Goal: Transaction & Acquisition: Purchase product/service

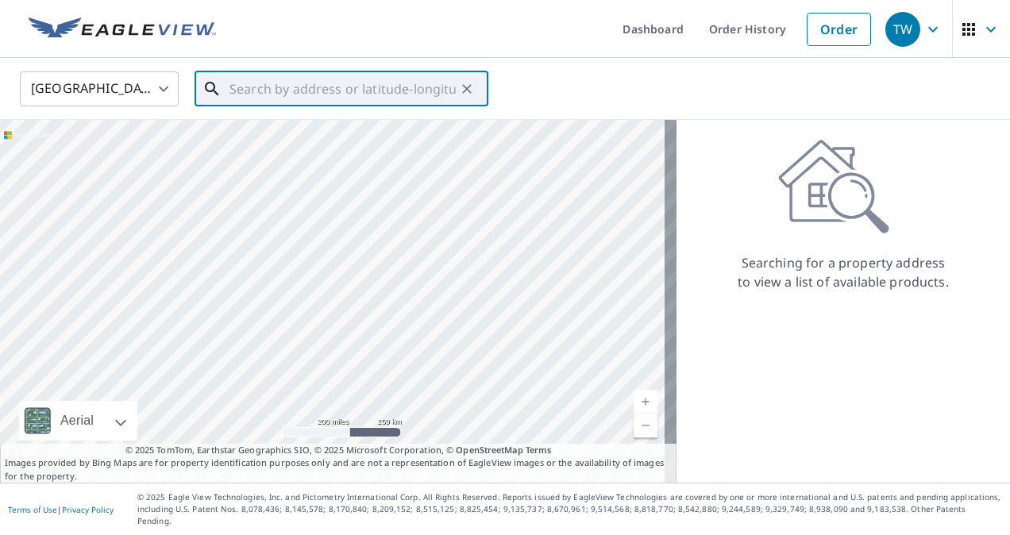
click at [271, 79] on input "text" at bounding box center [342, 89] width 226 height 44
paste input "[STREET_ADDRESS]"
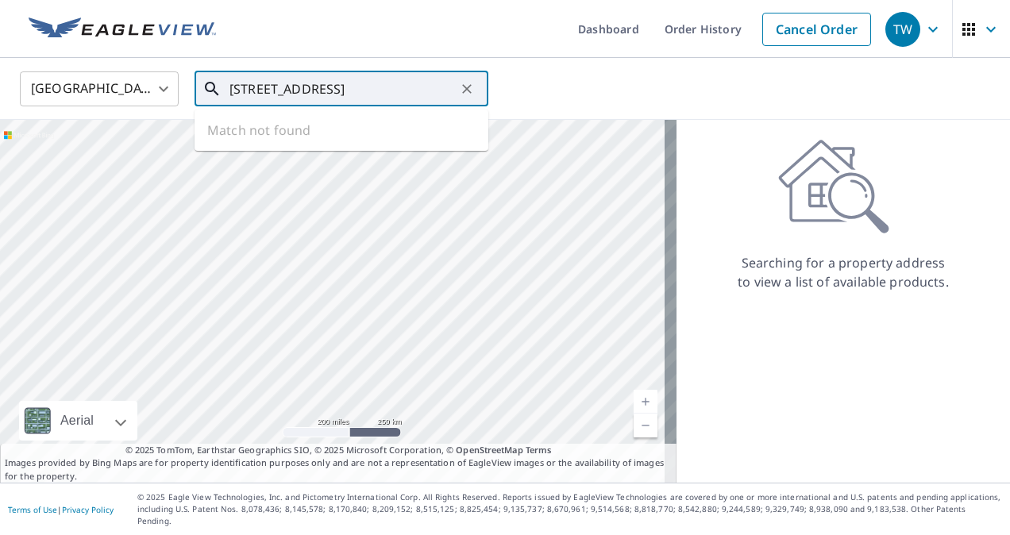
scroll to position [0, 94]
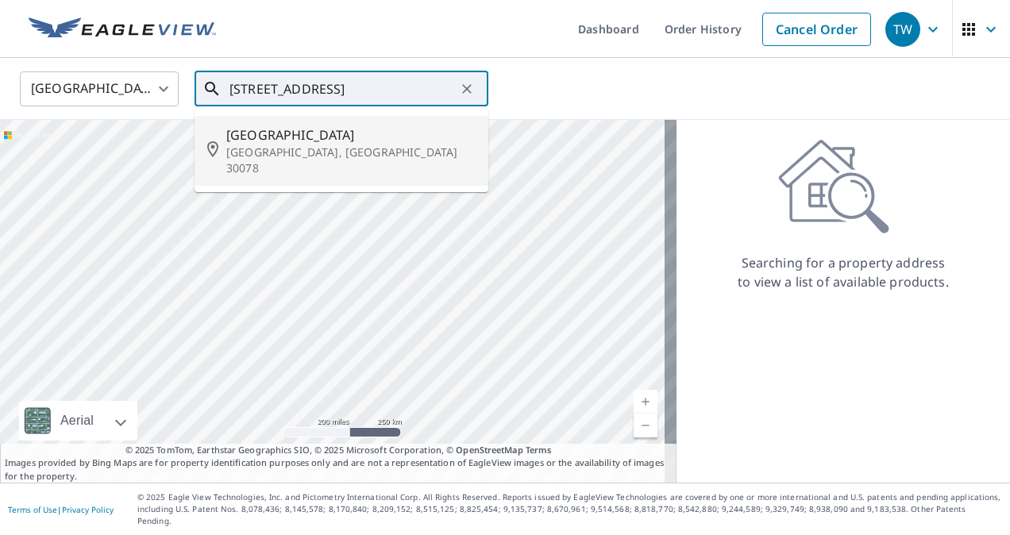
click at [250, 154] on p "[GEOGRAPHIC_DATA], [GEOGRAPHIC_DATA] 30078" at bounding box center [350, 160] width 249 height 32
type input "[STREET_ADDRESS]"
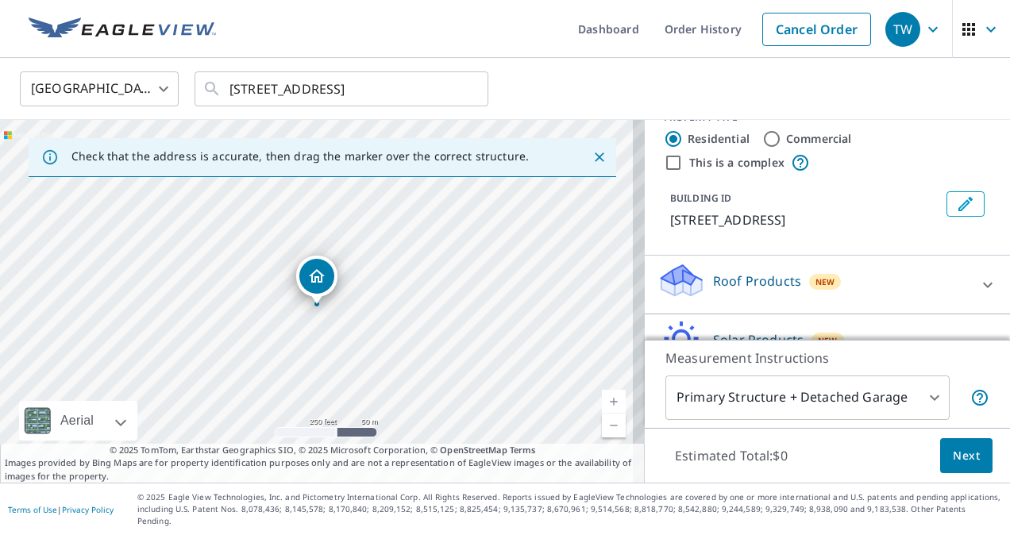
scroll to position [35, 0]
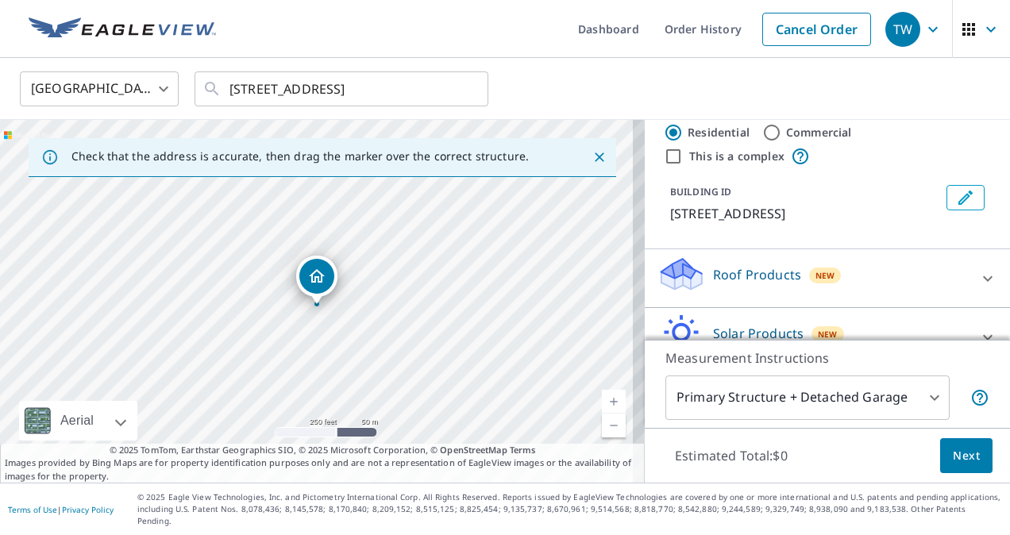
click at [740, 275] on div "Roof Products New" at bounding box center [812, 278] width 311 height 45
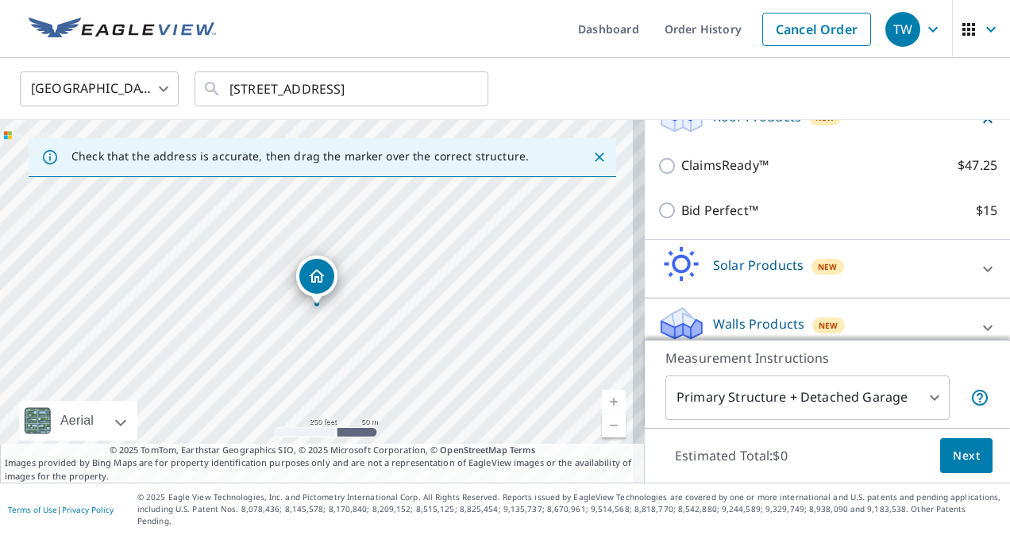
scroll to position [194, 0]
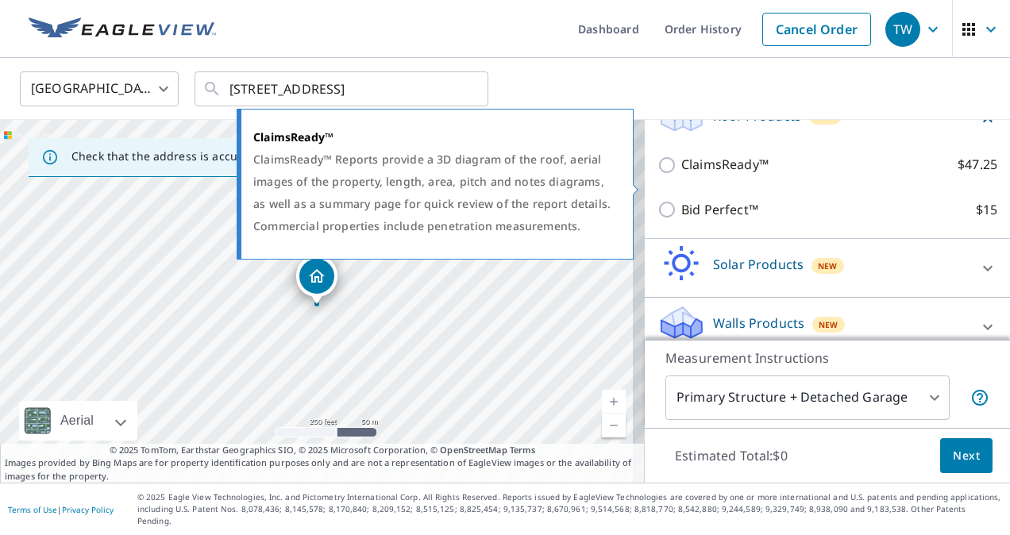
click at [706, 175] on p "ClaimsReady™" at bounding box center [724, 165] width 87 height 20
click at [681, 175] on input "ClaimsReady™ $47.25" at bounding box center [669, 165] width 24 height 19
checkbox input "true"
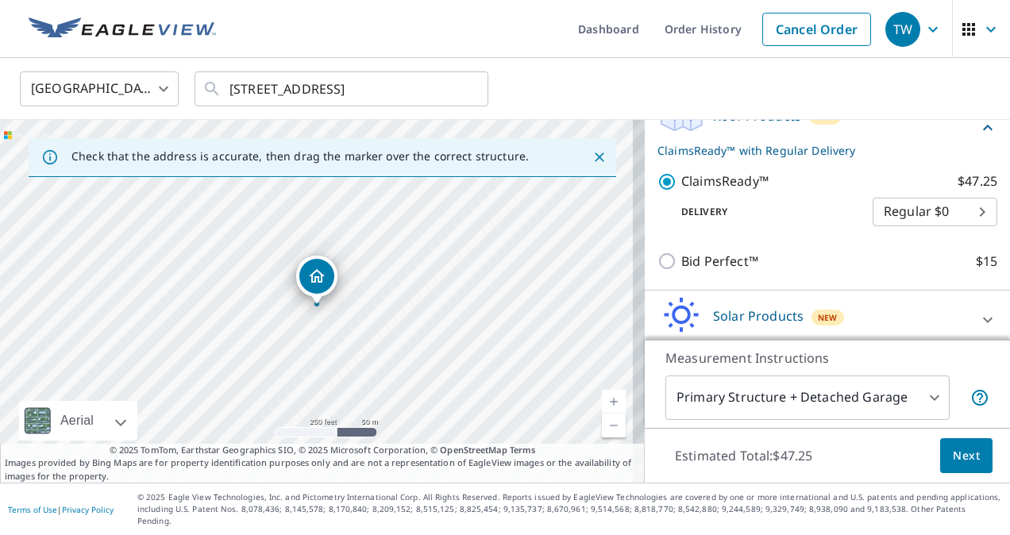
click at [952, 228] on body "TW TW Dashboard Order History Cancel Order TW [GEOGRAPHIC_DATA] [GEOGRAPHIC_DAT…" at bounding box center [505, 267] width 1010 height 535
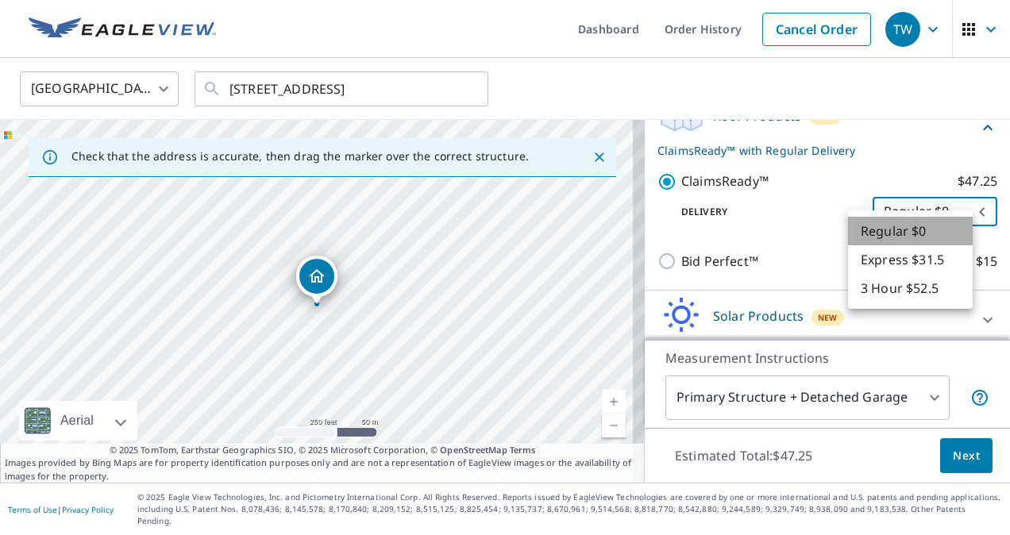
click at [952, 228] on li "Regular $0" at bounding box center [910, 231] width 125 height 29
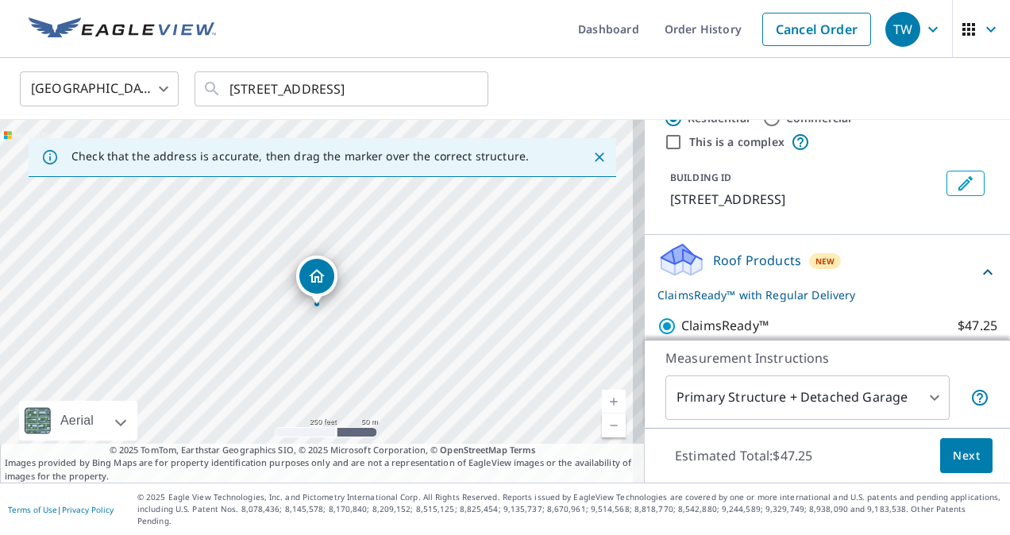
scroll to position [0, 0]
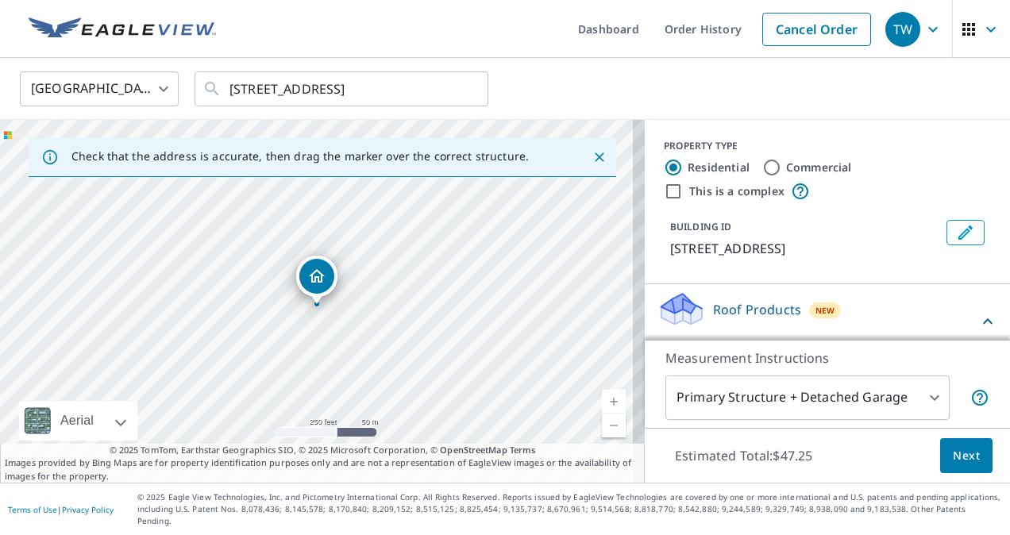
click at [591, 152] on icon "Close" at bounding box center [599, 157] width 16 height 16
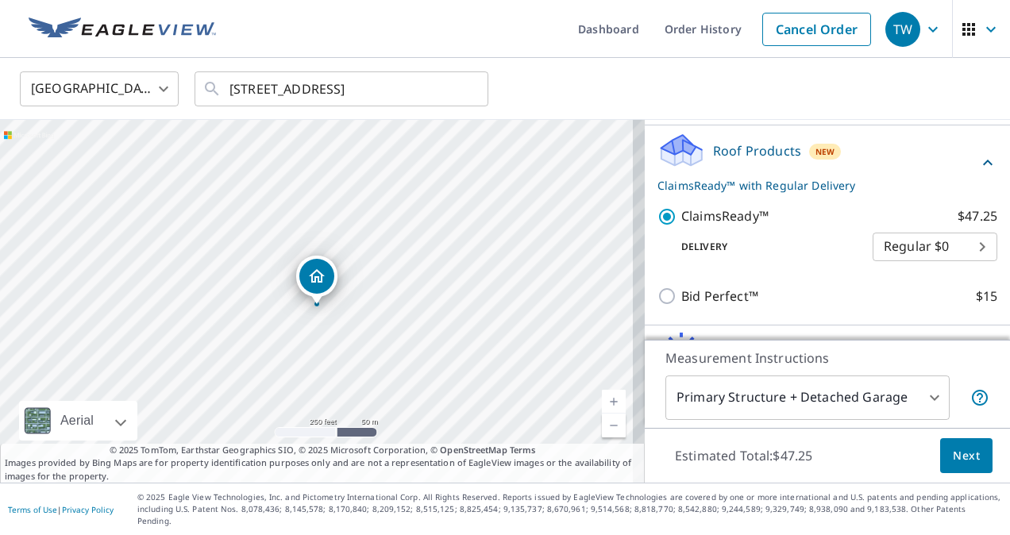
scroll to position [268, 0]
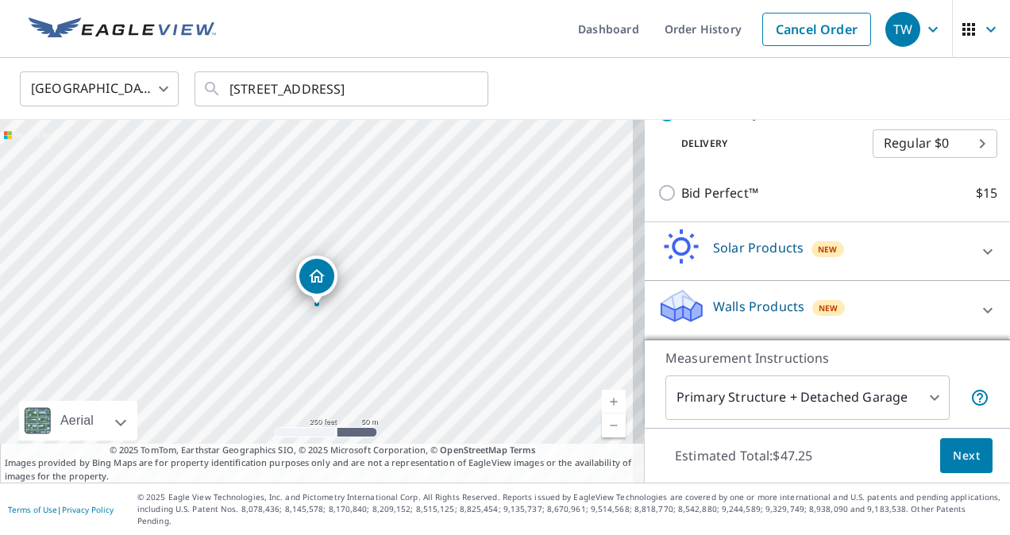
click at [868, 325] on div "Walls Products New" at bounding box center [812, 309] width 311 height 45
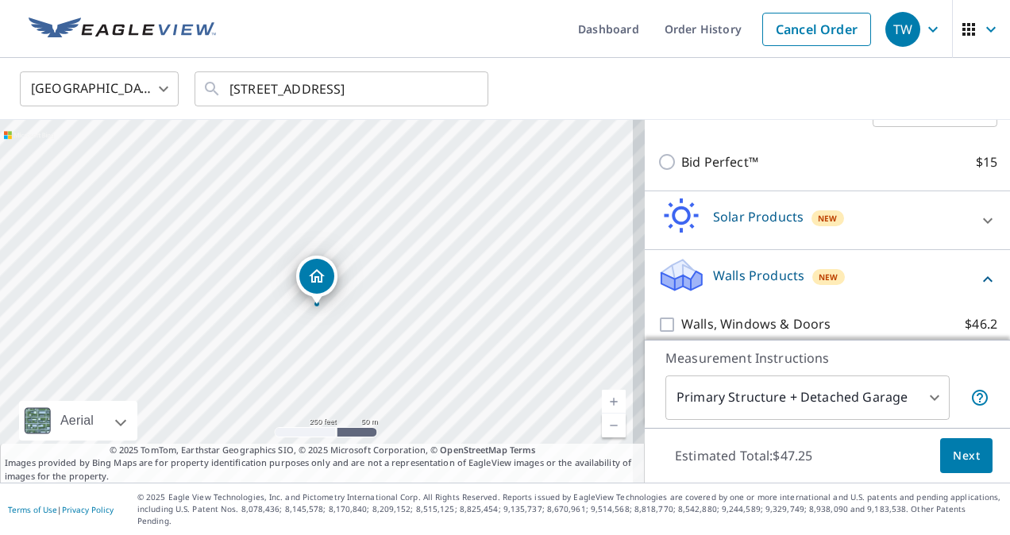
scroll to position [314, 0]
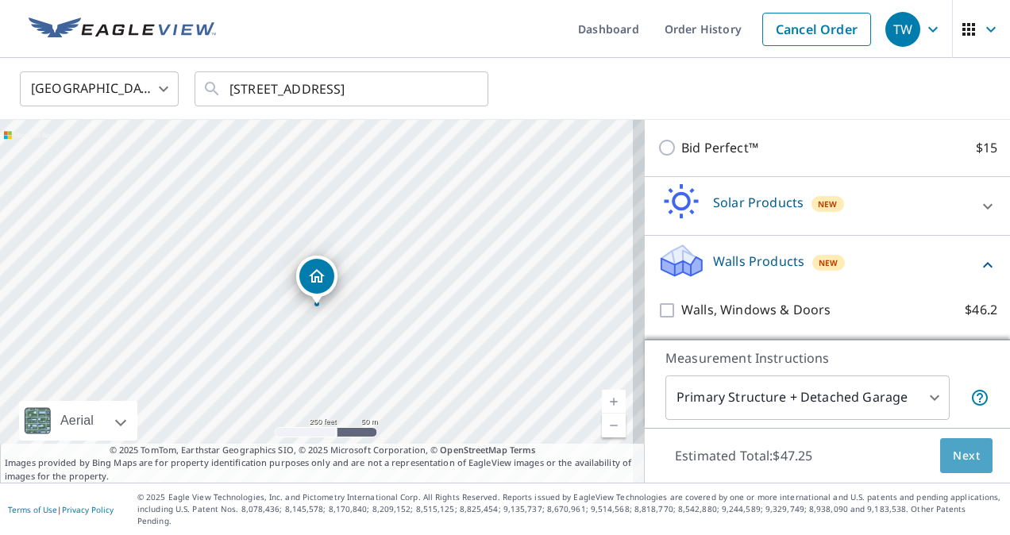
click at [940, 459] on button "Next" at bounding box center [966, 456] width 52 height 36
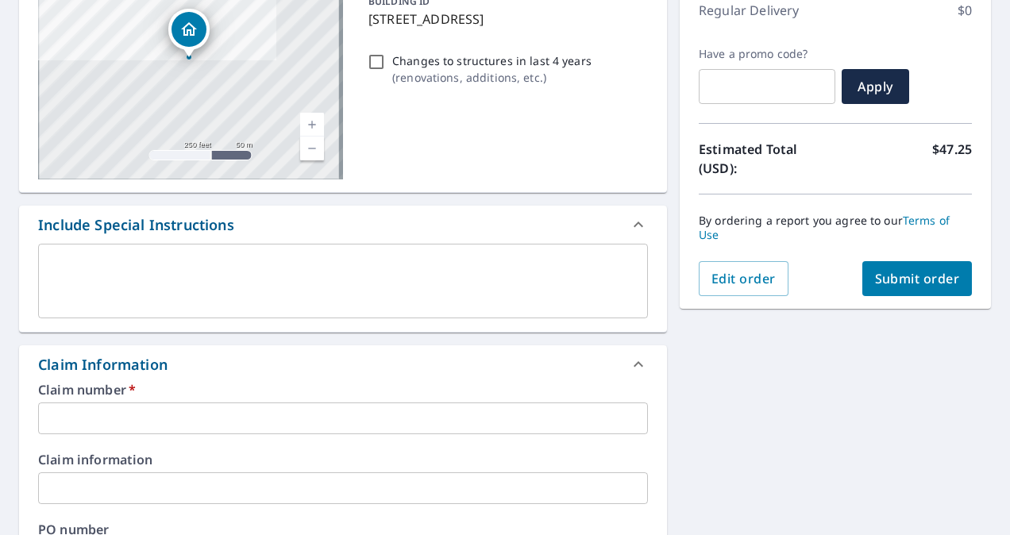
scroll to position [238, 0]
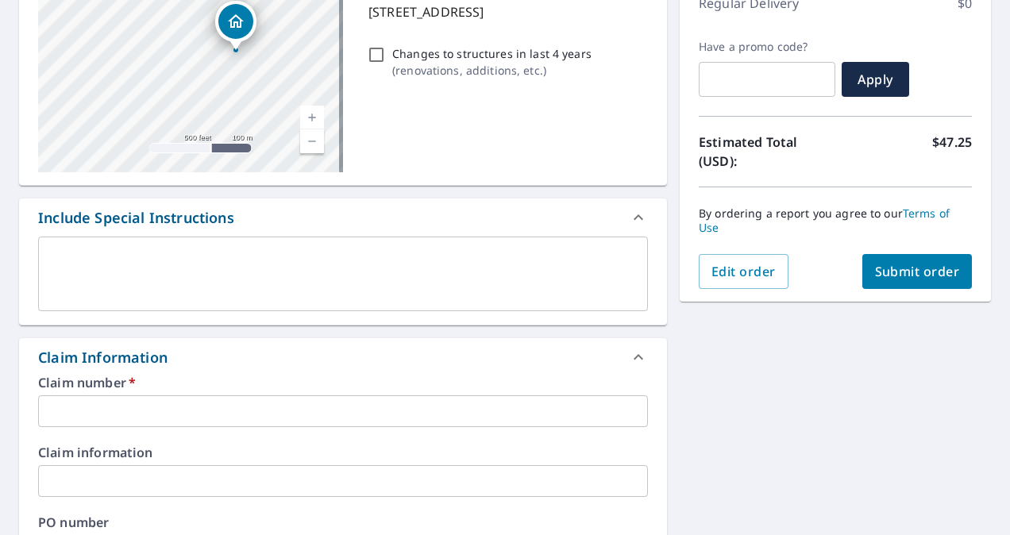
click at [172, 411] on input "text" at bounding box center [343, 411] width 610 height 32
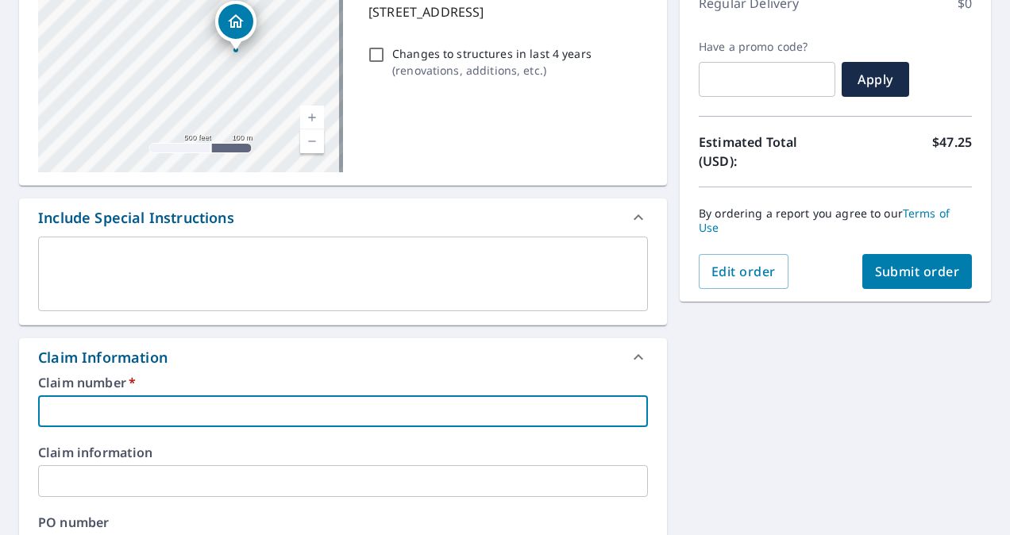
paste input "60010567464"
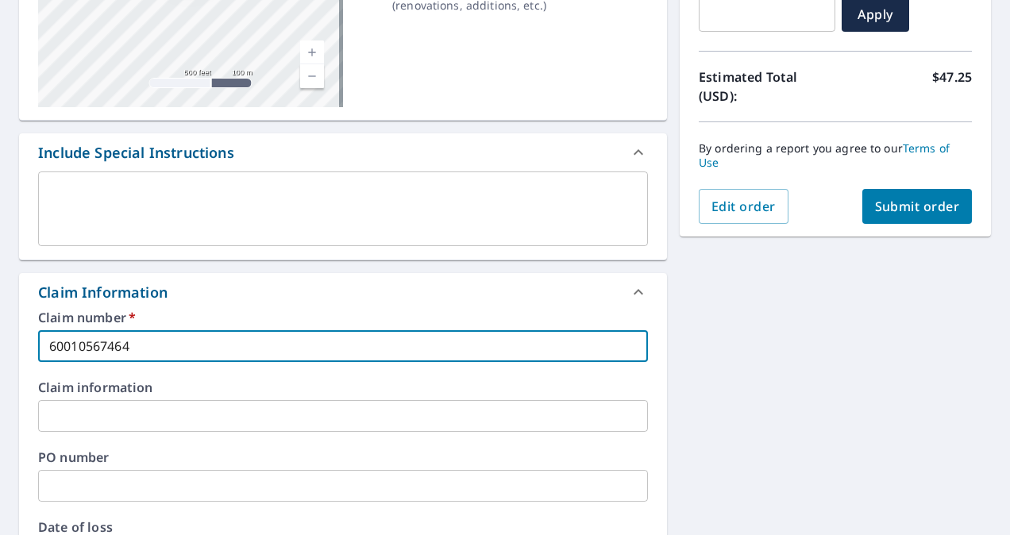
scroll to position [476, 0]
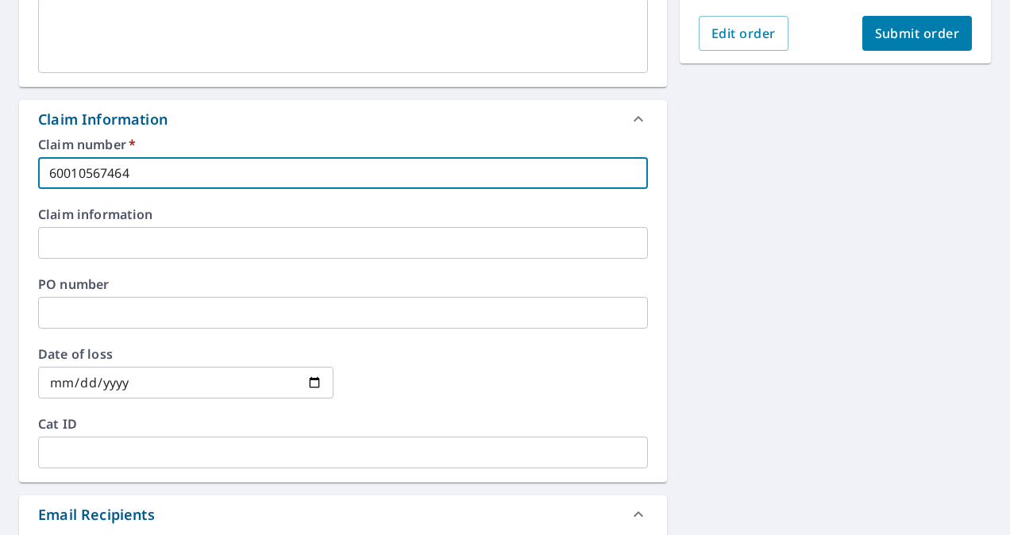
type input "60010567464"
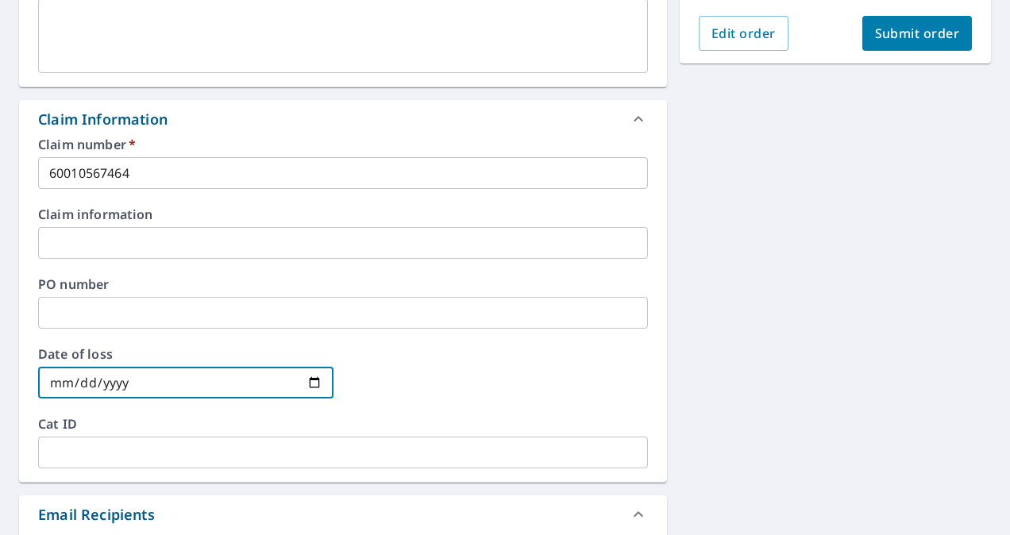
click at [63, 382] on input "date" at bounding box center [185, 383] width 295 height 32
type input "[DATE]"
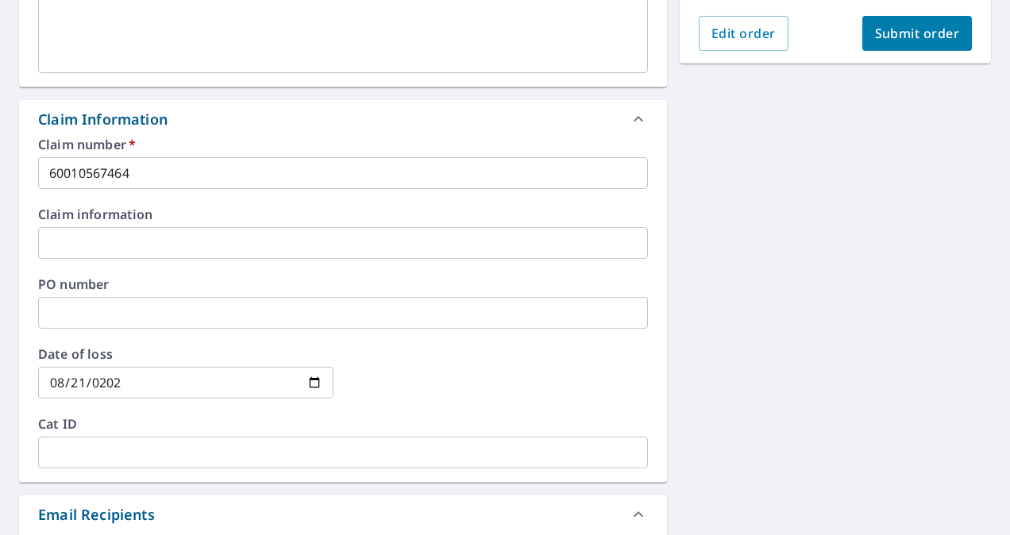
click at [418, 392] on div at bounding box center [499, 383] width 295 height 70
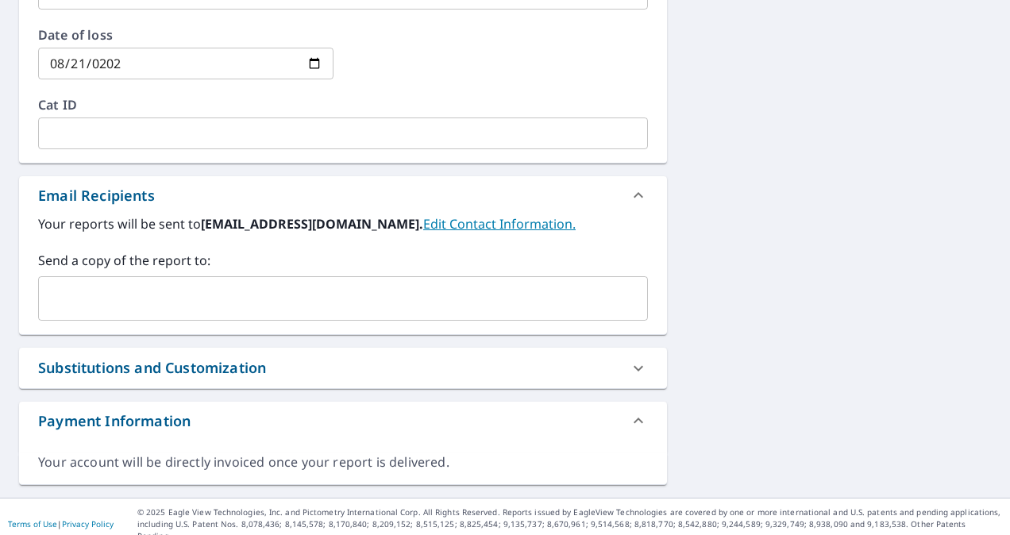
scroll to position [796, 0]
click at [142, 312] on div "​" at bounding box center [343, 297] width 610 height 44
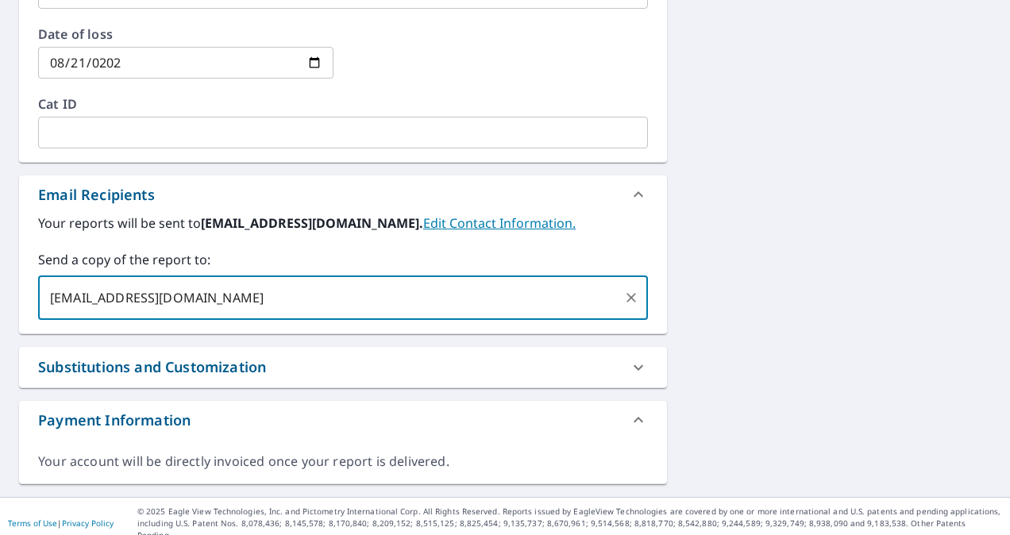
type input "[EMAIL_ADDRESS][DOMAIN_NAME]"
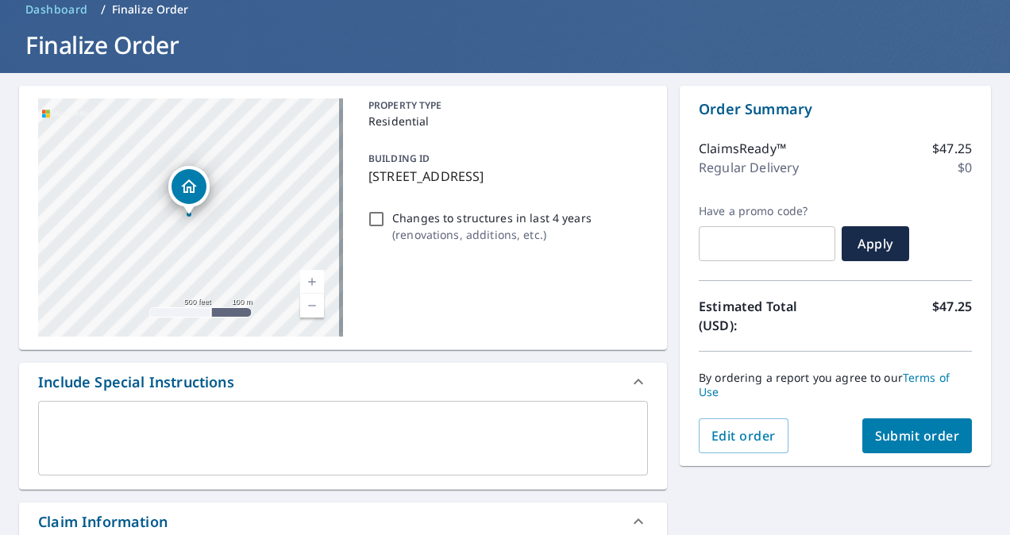
scroll to position [159, 0]
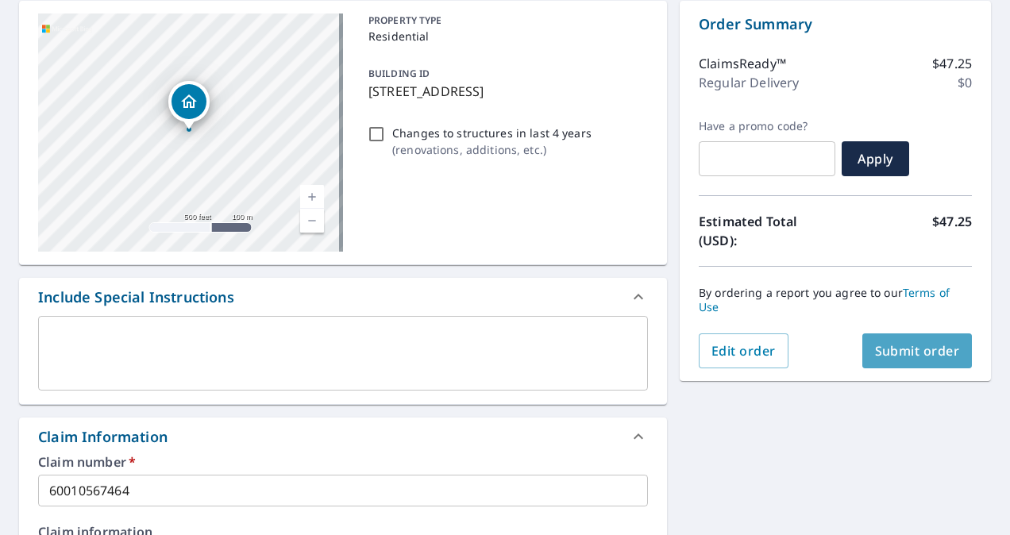
click at [876, 357] on span "Submit order" at bounding box center [917, 350] width 85 height 17
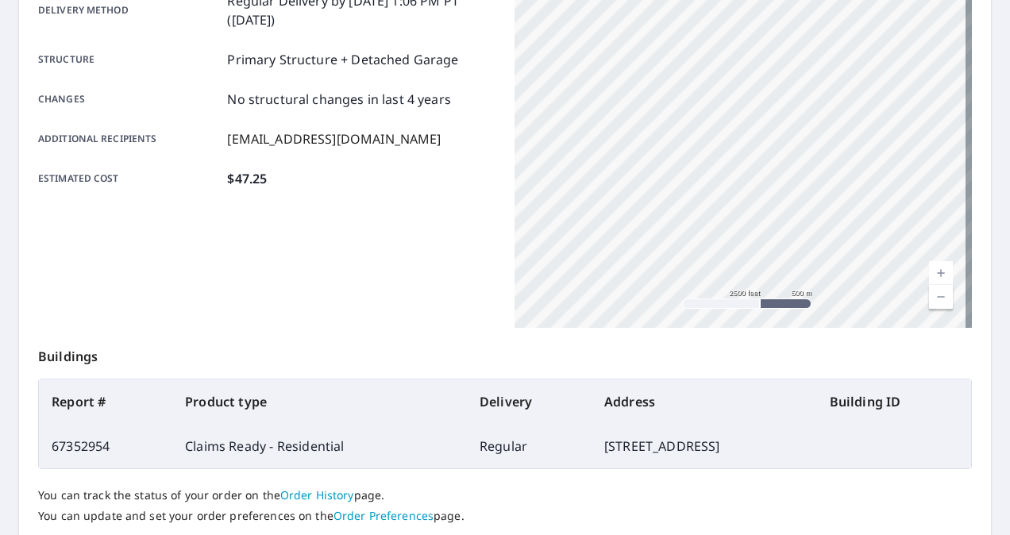
scroll to position [398, 0]
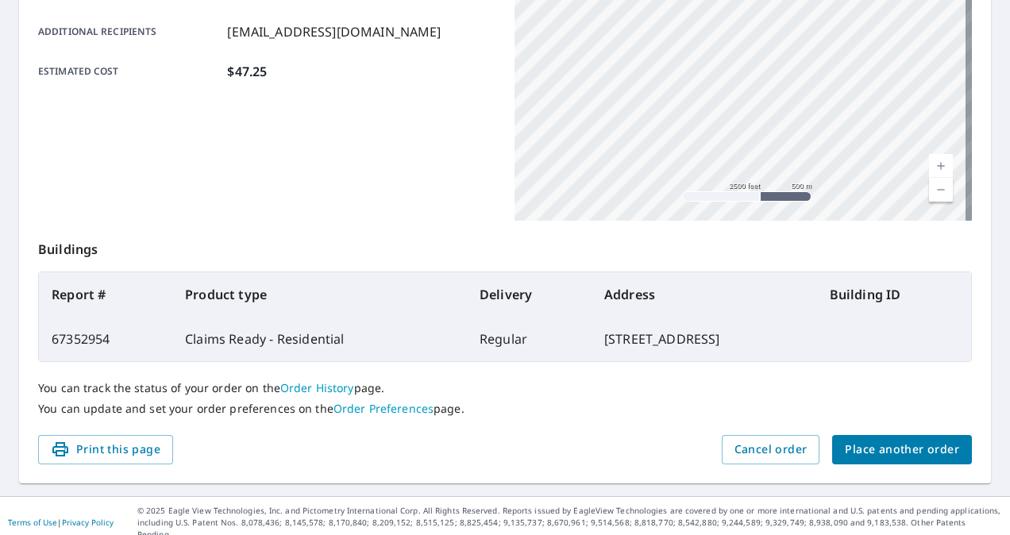
click at [862, 446] on span "Place another order" at bounding box center [902, 450] width 114 height 20
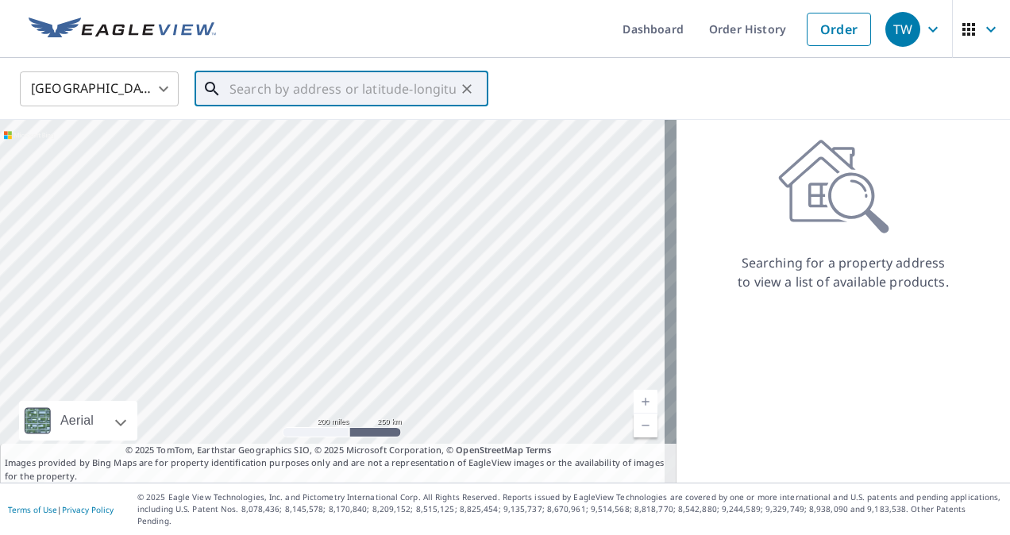
click at [311, 83] on input "text" at bounding box center [342, 89] width 226 height 44
paste input "[STREET_ADDRESS]"
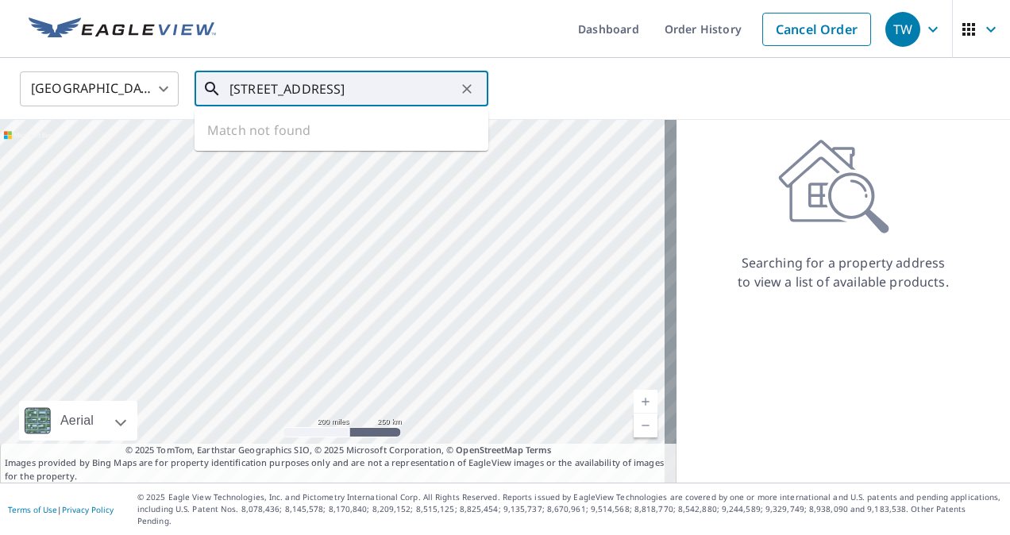
scroll to position [0, 54]
click at [241, 144] on p "[GEOGRAPHIC_DATA]" at bounding box center [350, 152] width 249 height 16
type input "[STREET_ADDRESS]"
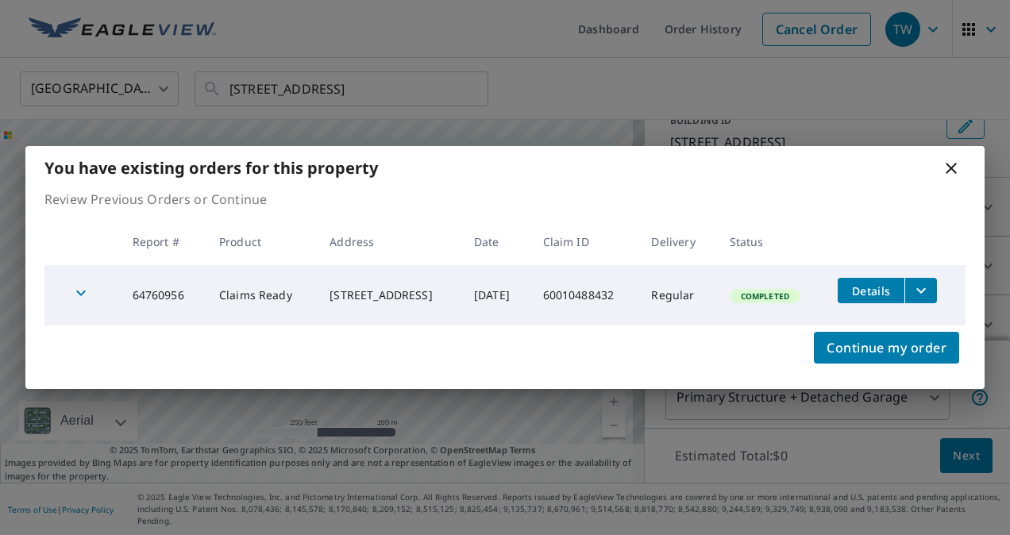
scroll to position [107, 0]
click at [925, 289] on icon "filesDropdownBtn-64760956" at bounding box center [920, 290] width 19 height 19
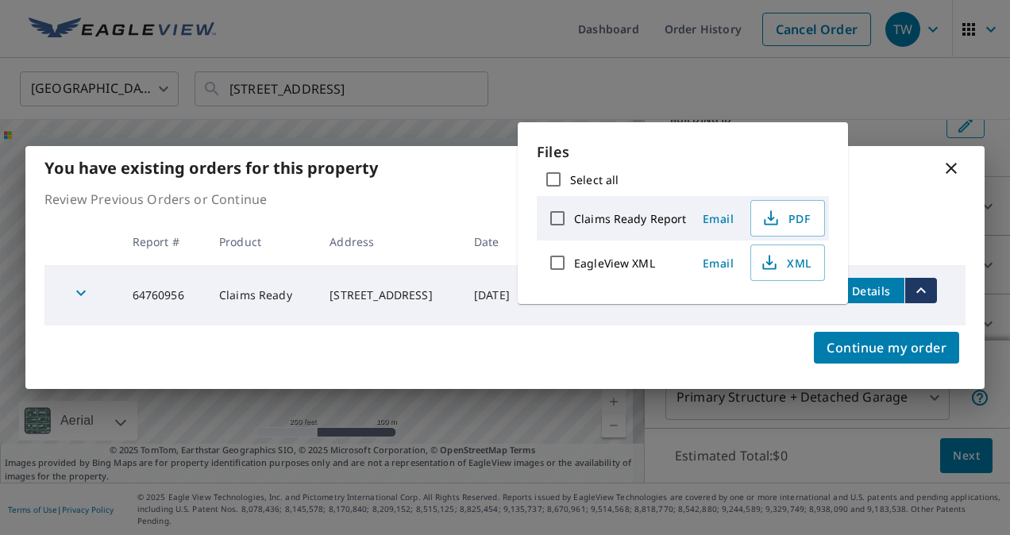
click at [784, 221] on span "PDF" at bounding box center [785, 218] width 51 height 19
click at [944, 167] on icon at bounding box center [950, 168] width 19 height 19
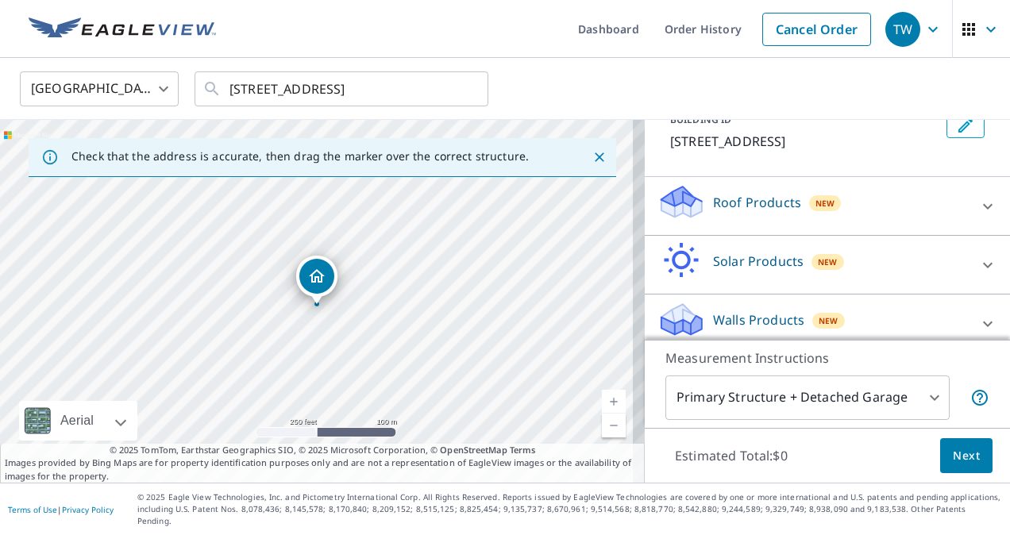
click at [698, 33] on link "Order History" at bounding box center [703, 29] width 102 height 58
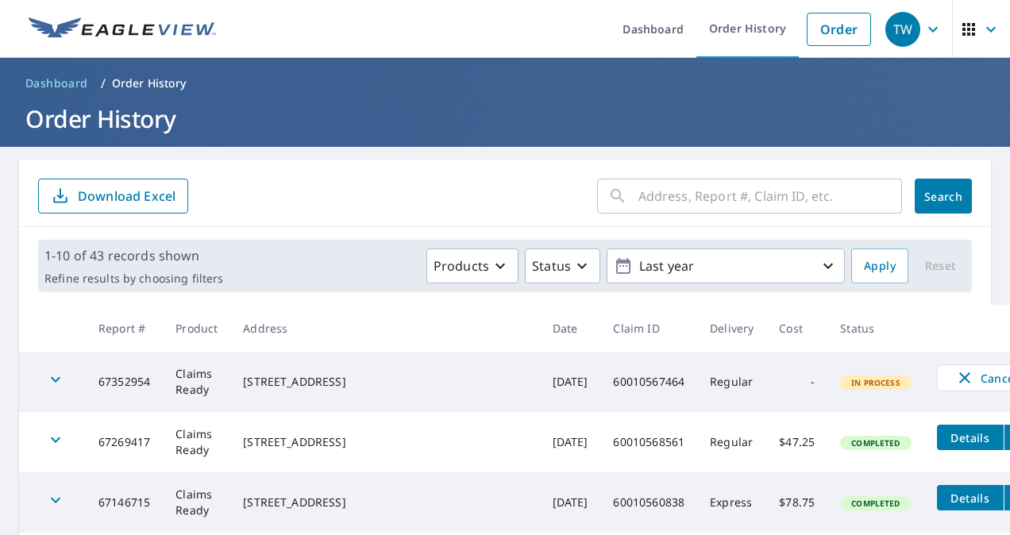
click at [146, 371] on td "67352954" at bounding box center [124, 382] width 77 height 60
click at [955, 379] on icon "button" at bounding box center [964, 377] width 19 height 19
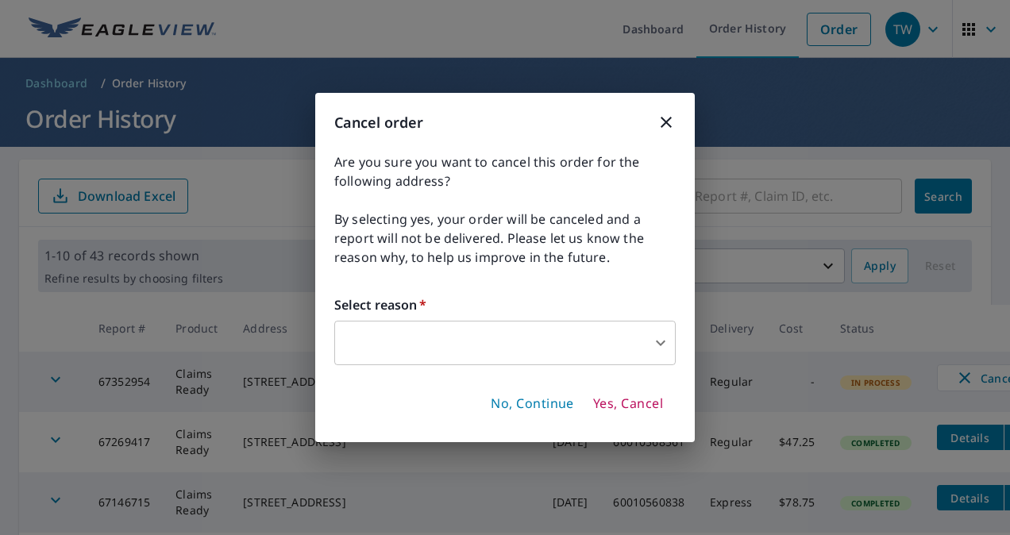
click at [526, 343] on body "TW TW Dashboard Order History Order TW Dashboard / Order History Order History …" at bounding box center [505, 267] width 1010 height 535
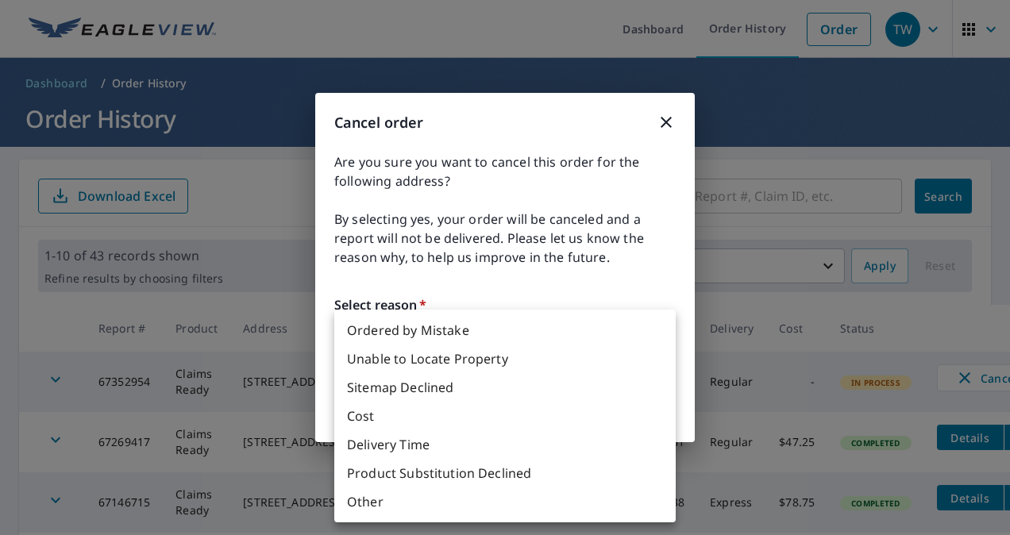
click at [419, 329] on li "Ordered by Mistake" at bounding box center [504, 330] width 341 height 29
type input "30"
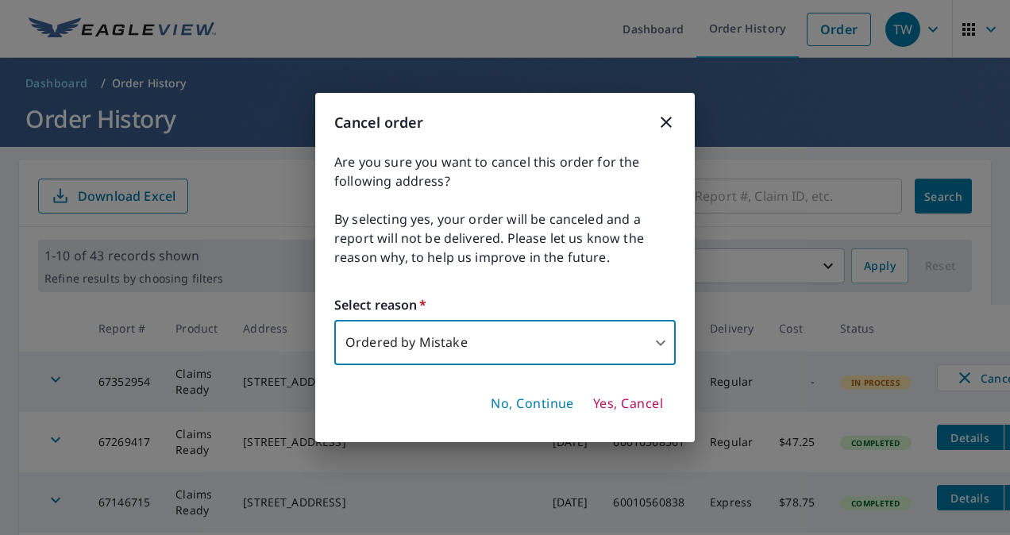
click at [617, 410] on span "Yes, Cancel" at bounding box center [628, 403] width 70 height 17
